Goal: Task Accomplishment & Management: Use online tool/utility

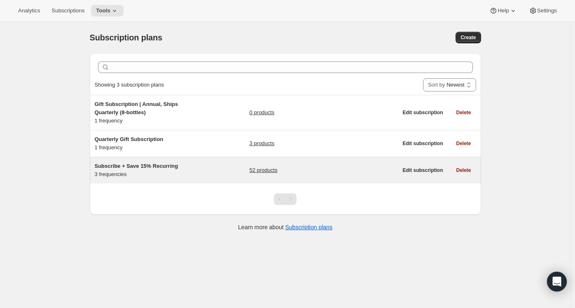
click at [317, 170] on div "52 products" at bounding box center [323, 170] width 148 height 16
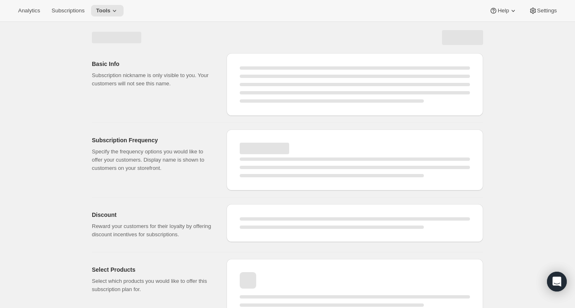
select select "WEEK"
select select "MONTH"
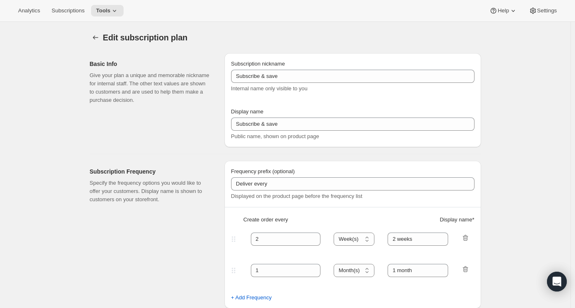
type input "Subscribe + Save 15% Recurring"
type input "Subscribe + Save 15%"
type input "Deliver Every"
type input "1"
select select "MONTH"
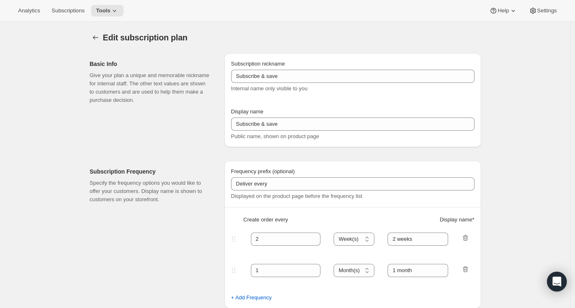
type input "1 month"
type input "2"
type input "2 months"
type input "15"
type input "No obligation. Modify or cancel your subscription anytime."
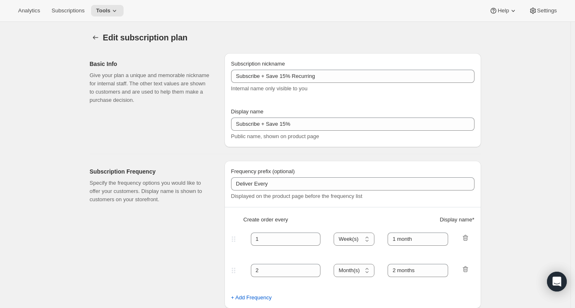
select select "MONTH"
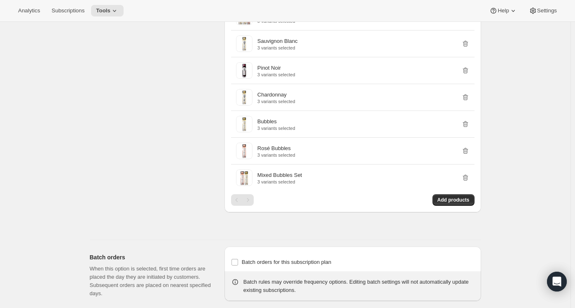
scroll to position [891, 0]
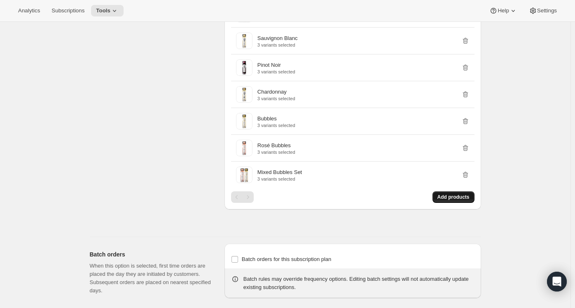
click at [452, 200] on span "Add products" at bounding box center [453, 196] width 32 height 7
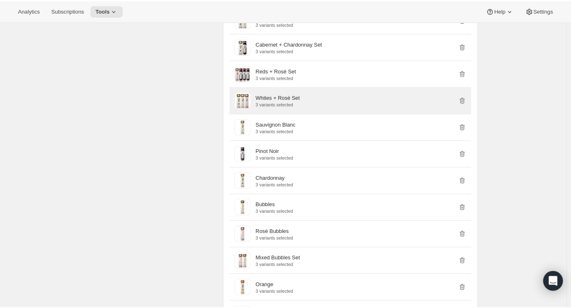
scroll to position [900, 0]
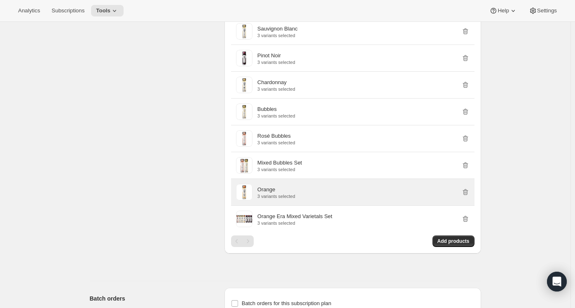
click at [270, 193] on p "Orange" at bounding box center [266, 189] width 18 height 8
click at [244, 200] on span at bounding box center [244, 192] width 16 height 16
